Goal: Information Seeking & Learning: Learn about a topic

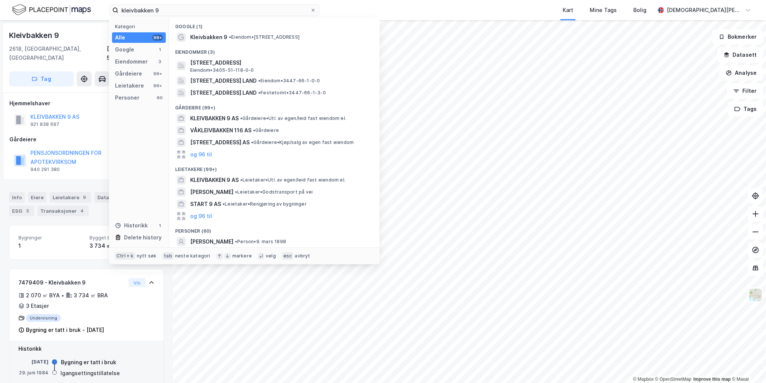
click at [226, 8] on input "kleivbakken 9" at bounding box center [214, 10] width 192 height 11
drag, startPoint x: 0, startPoint y: 0, endPoint x: 226, endPoint y: 8, distance: 226.5
click at [226, 8] on input "kleivbakken 9" at bounding box center [214, 10] width 192 height 11
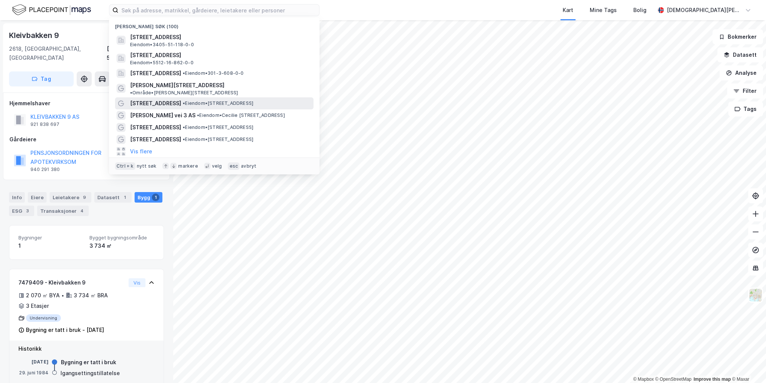
click at [209, 100] on span "• Eiendom • [STREET_ADDRESS]" at bounding box center [218, 103] width 71 height 6
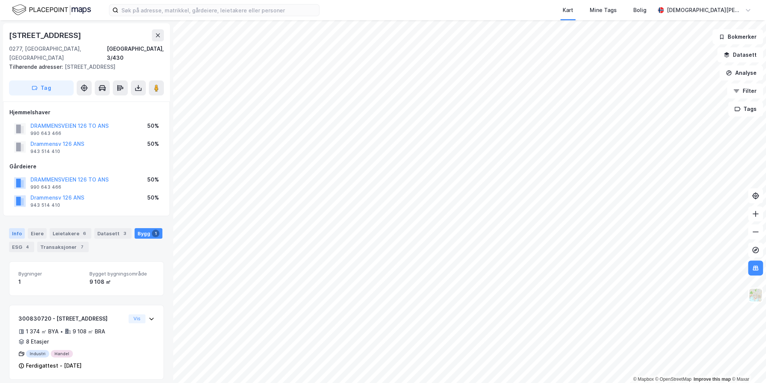
click at [13, 228] on div "Info" at bounding box center [17, 233] width 16 height 11
